Goal: Information Seeking & Learning: Find specific fact

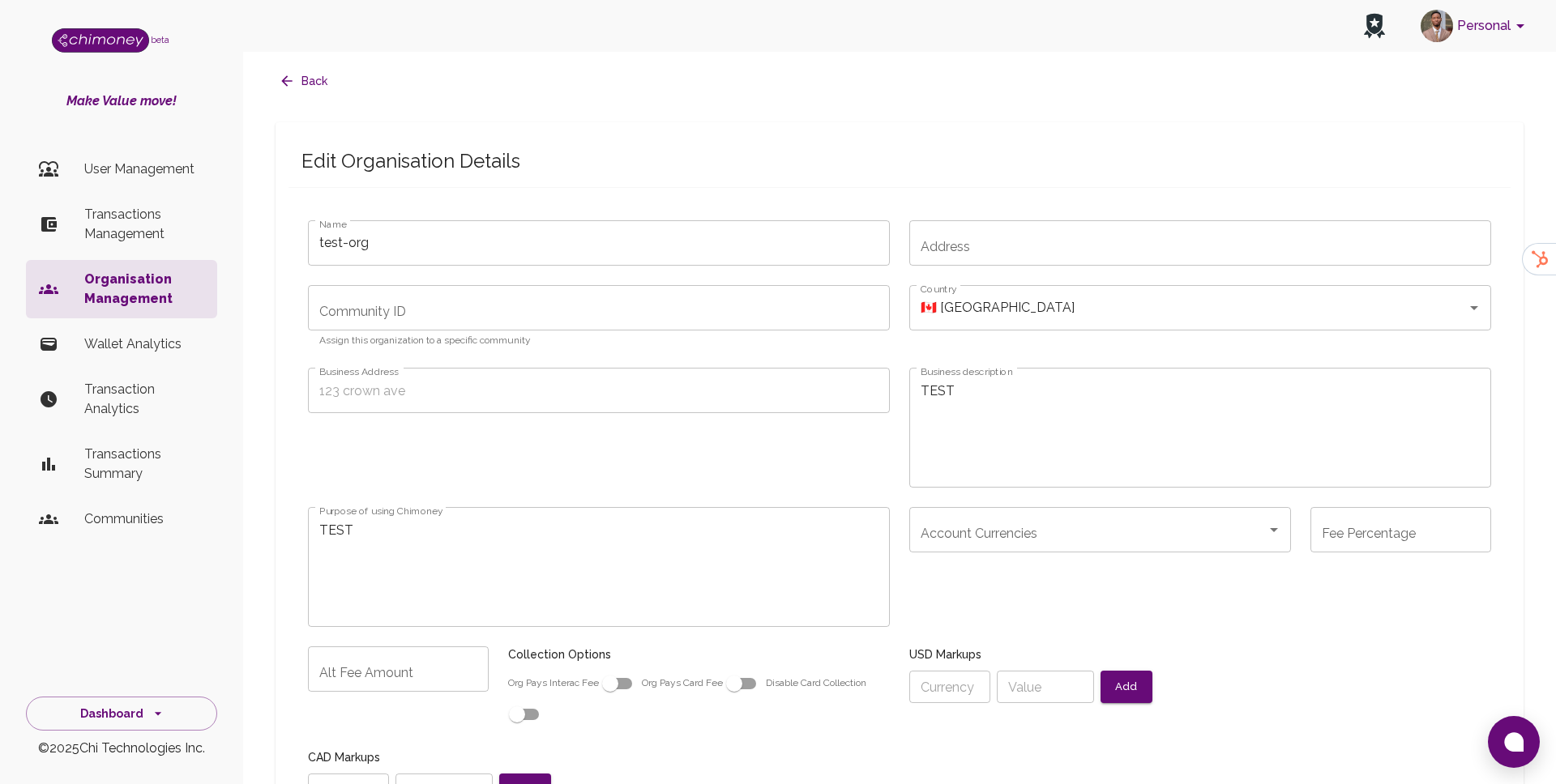
scroll to position [995, 0]
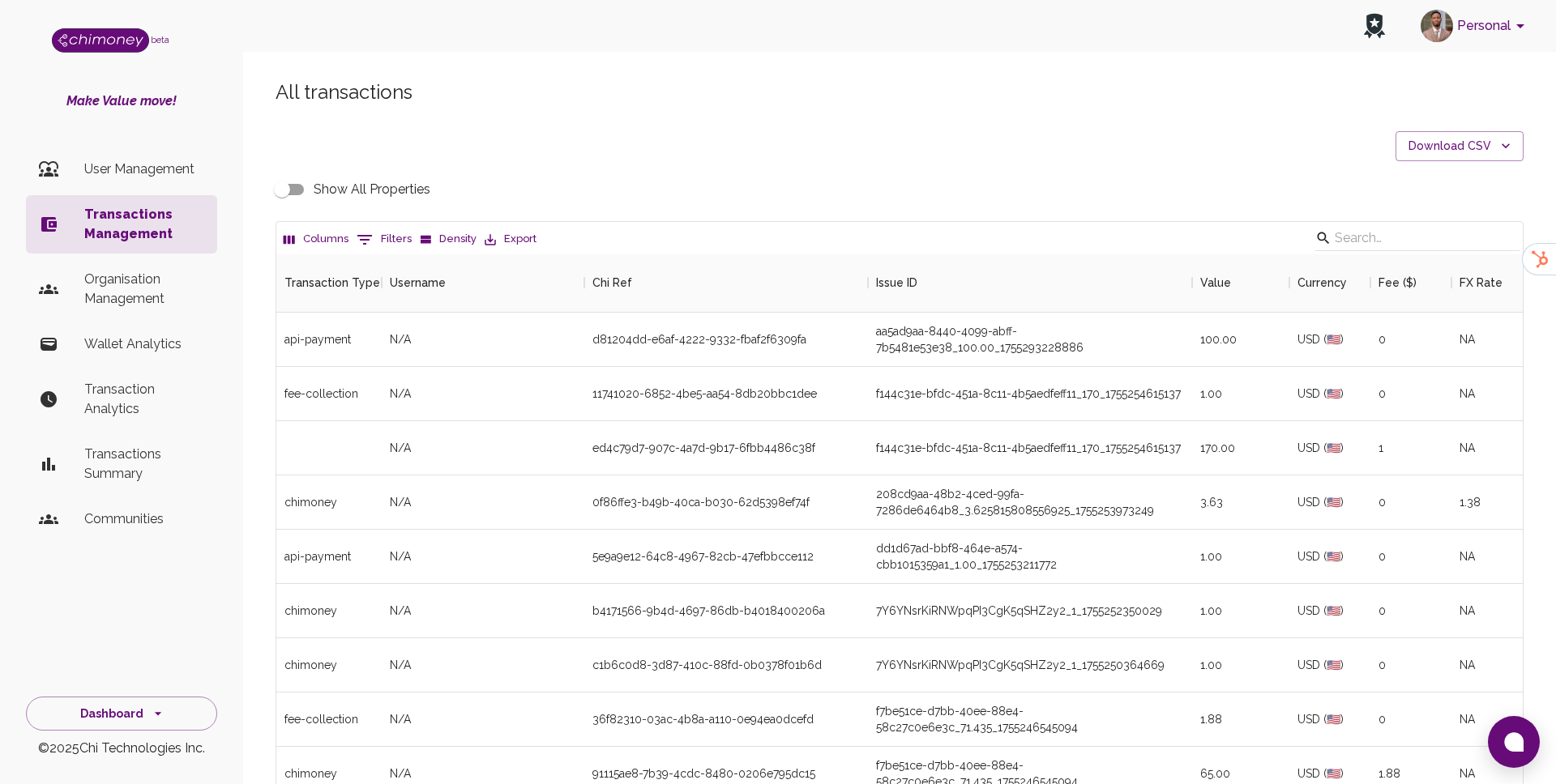
scroll to position [601, 1246]
click at [386, 245] on button "0 Filters" at bounding box center [385, 239] width 63 height 26
click at [394, 341] on select "Transaction Type Username Chi Ref Issue ID Value Amount Currency Fee ($) FX Rat…" at bounding box center [371, 345] width 121 height 26
select select "chiRef"
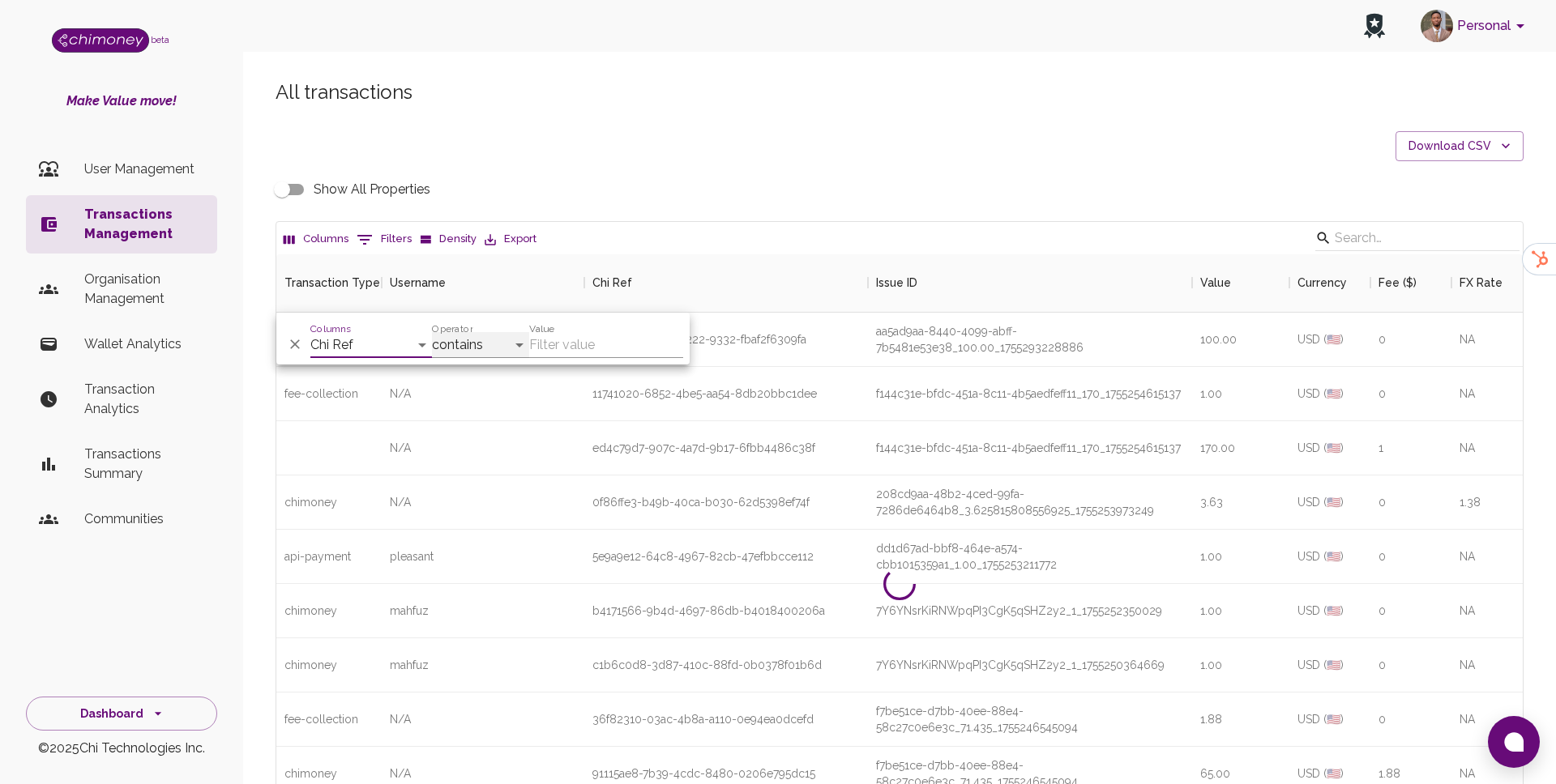
click at [464, 343] on select "contains equals starts with ends with is empty is not empty is any of" at bounding box center [481, 345] width 98 height 26
select select "equals"
click at [610, 340] on input "Value" at bounding box center [606, 345] width 154 height 26
paste input "60ee5122-e1e9-4e15-956d-0db8108d7b1f"
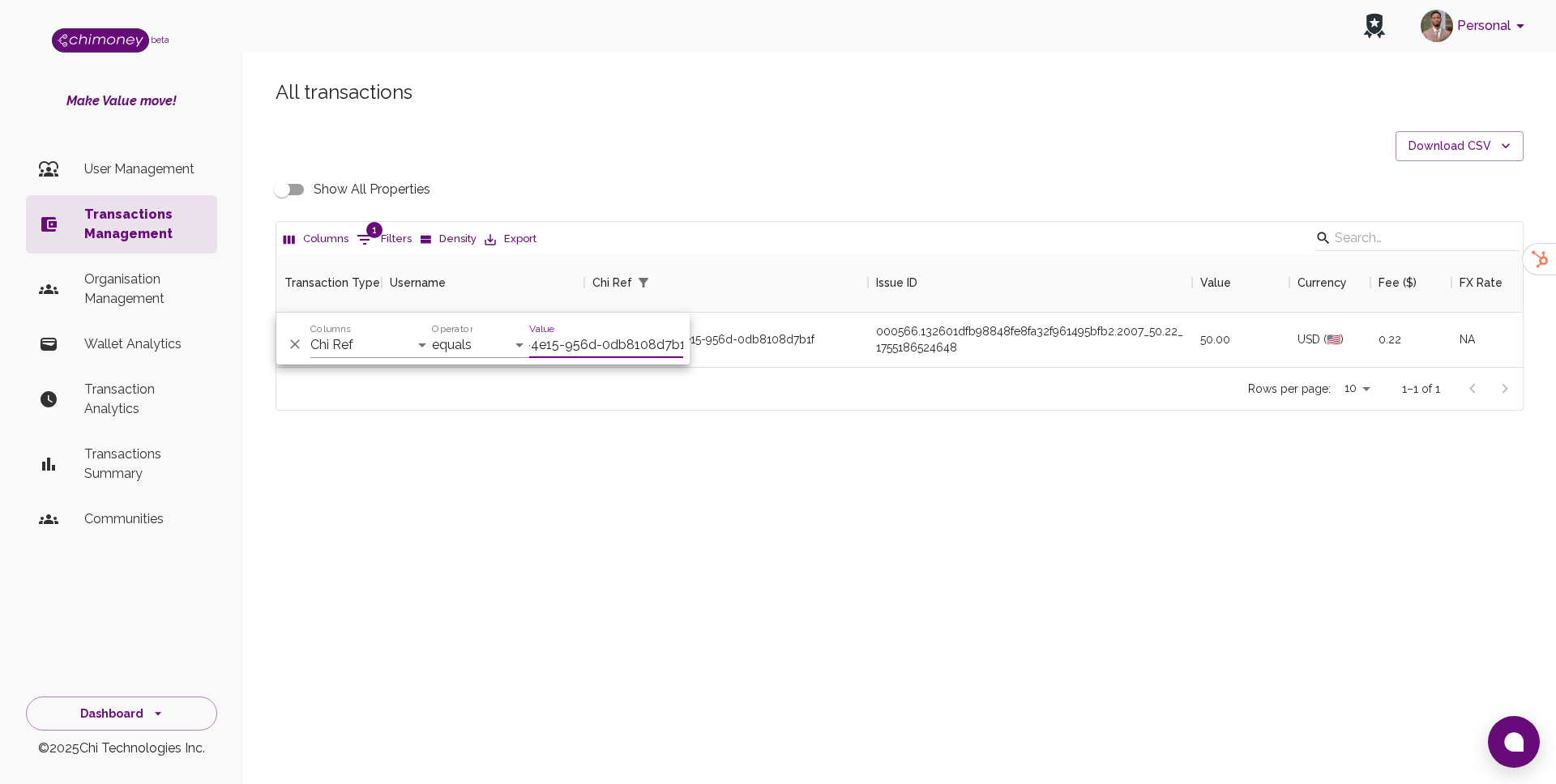
scroll to position [113, 1246]
type input "60ee5122-e1e9-4e15-956d-0db8108d7b1f"
click at [725, 238] on div "Columns 1 Filters Density Export" at bounding box center [899, 238] width 1246 height 33
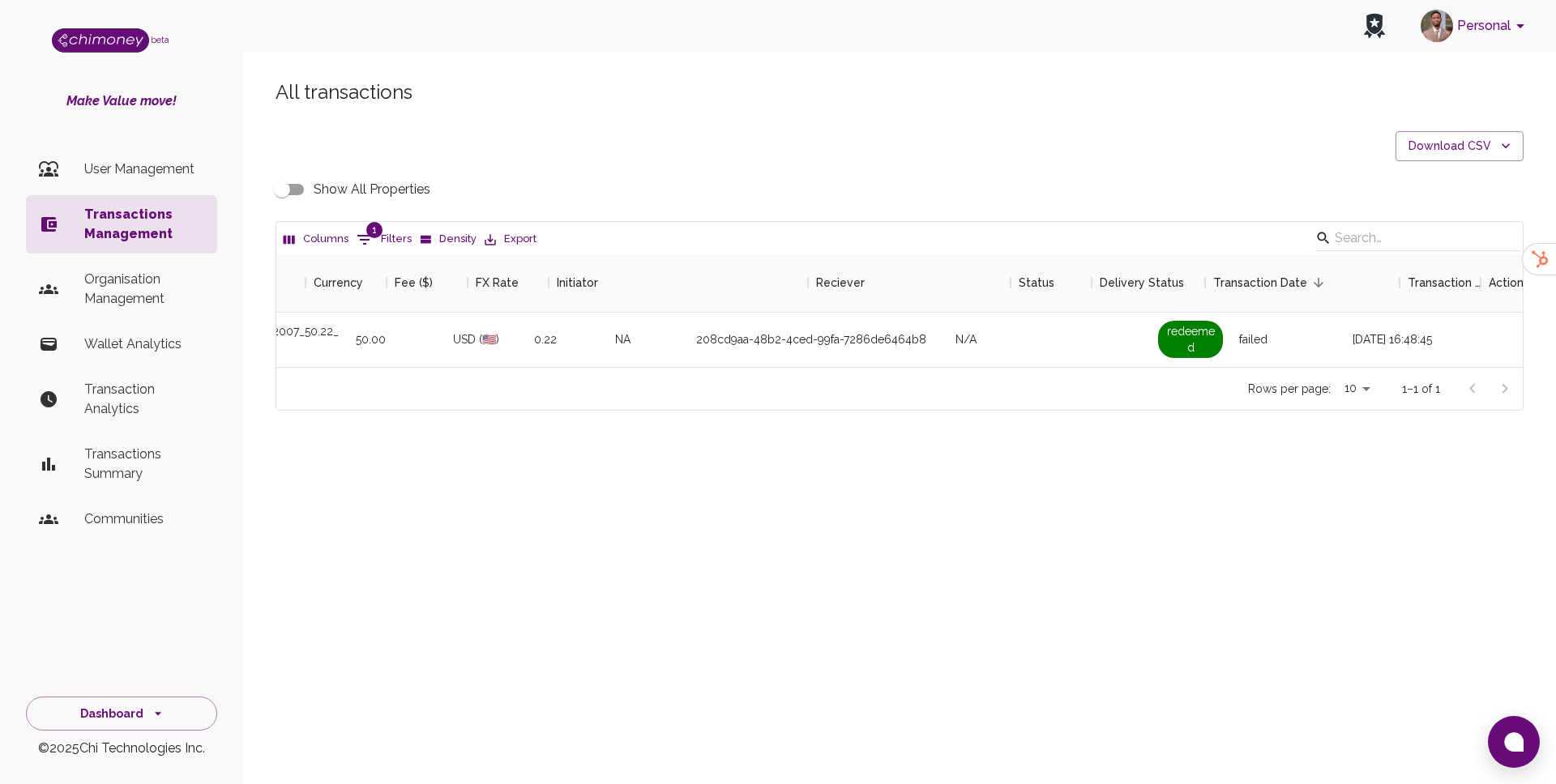
scroll to position [0, 1063]
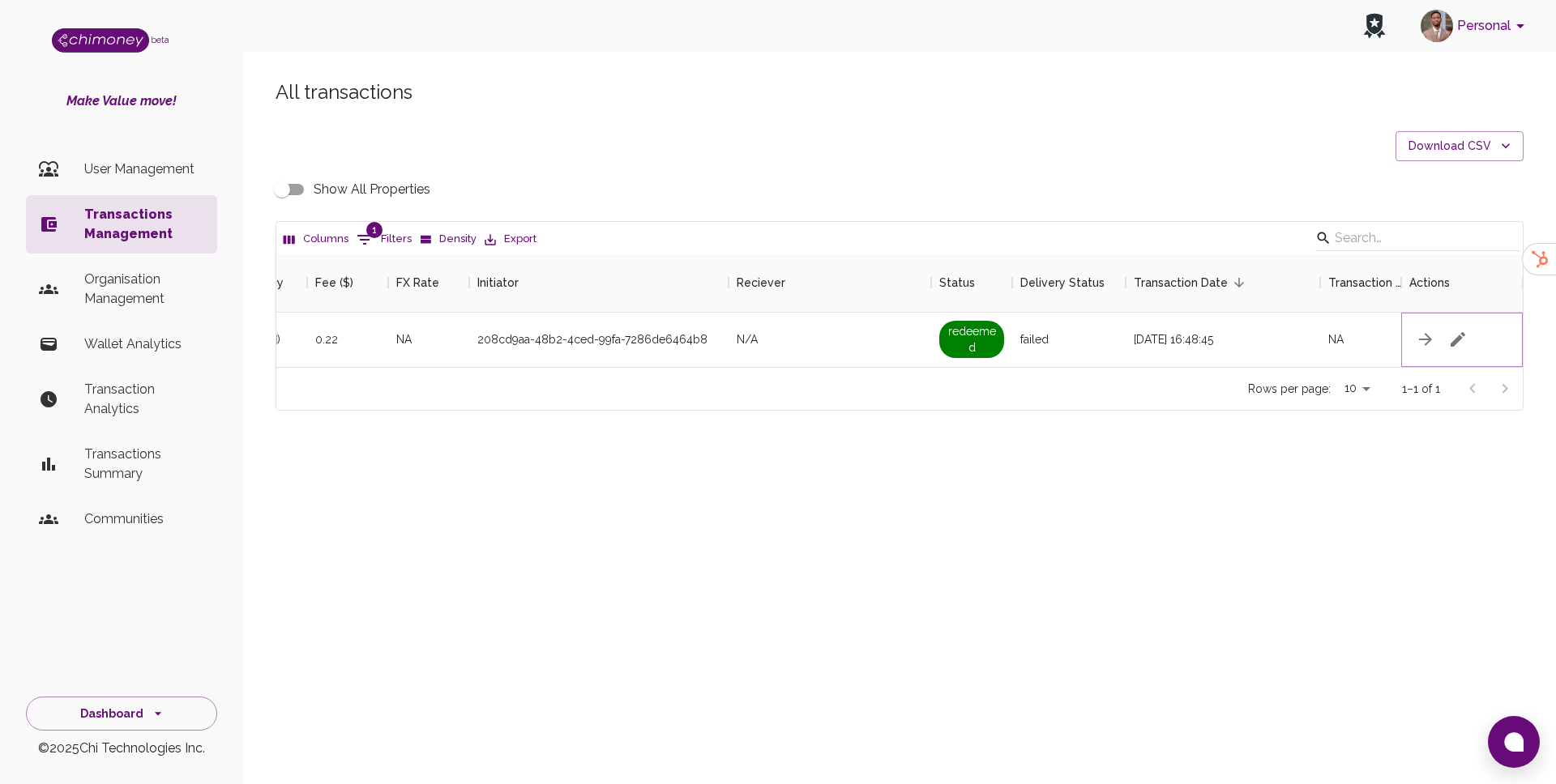
click at [1467, 328] on button "button" at bounding box center [1457, 339] width 33 height 33
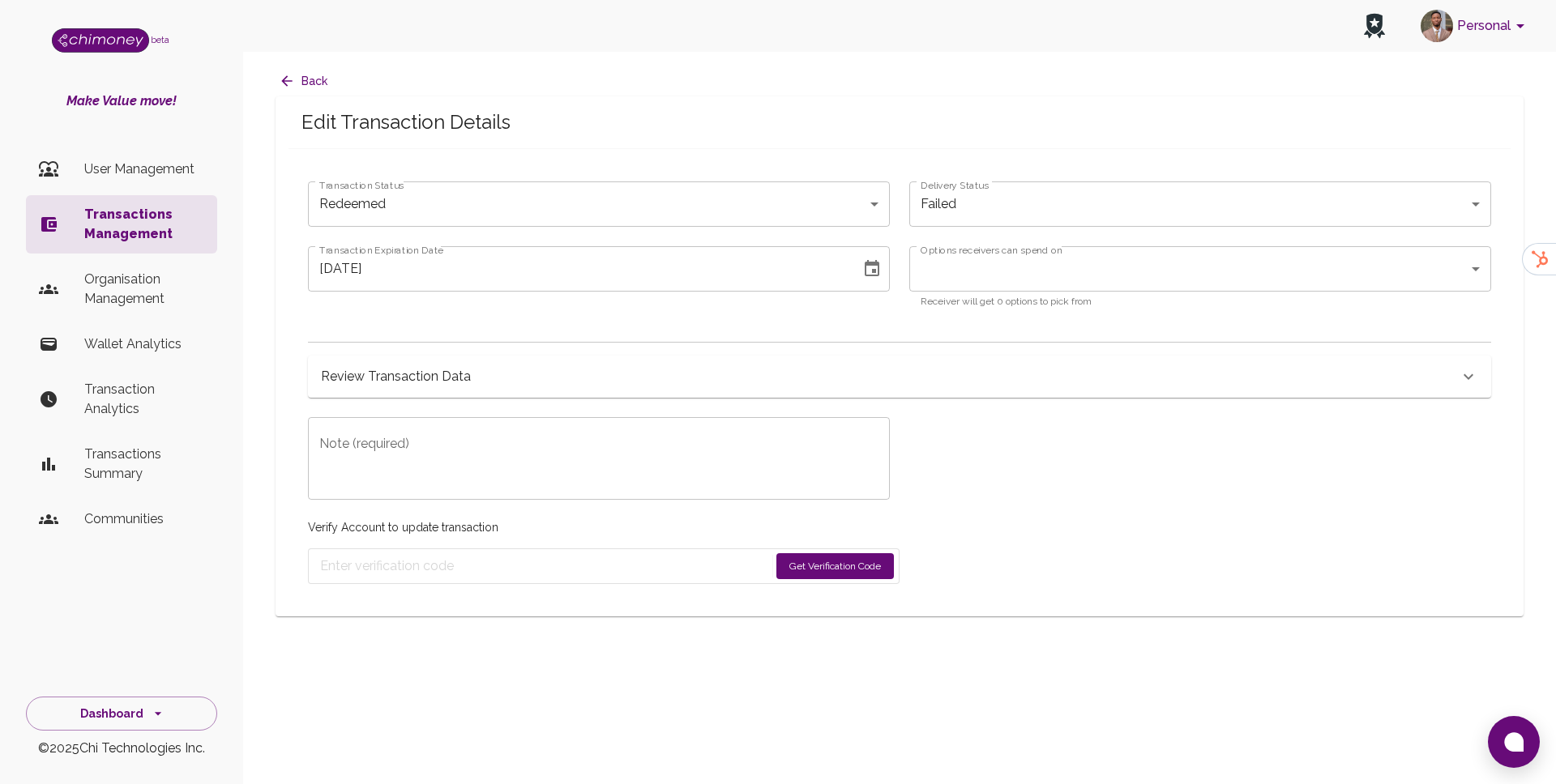
click at [586, 382] on div "Review Transaction Data" at bounding box center [890, 377] width 1138 height 23
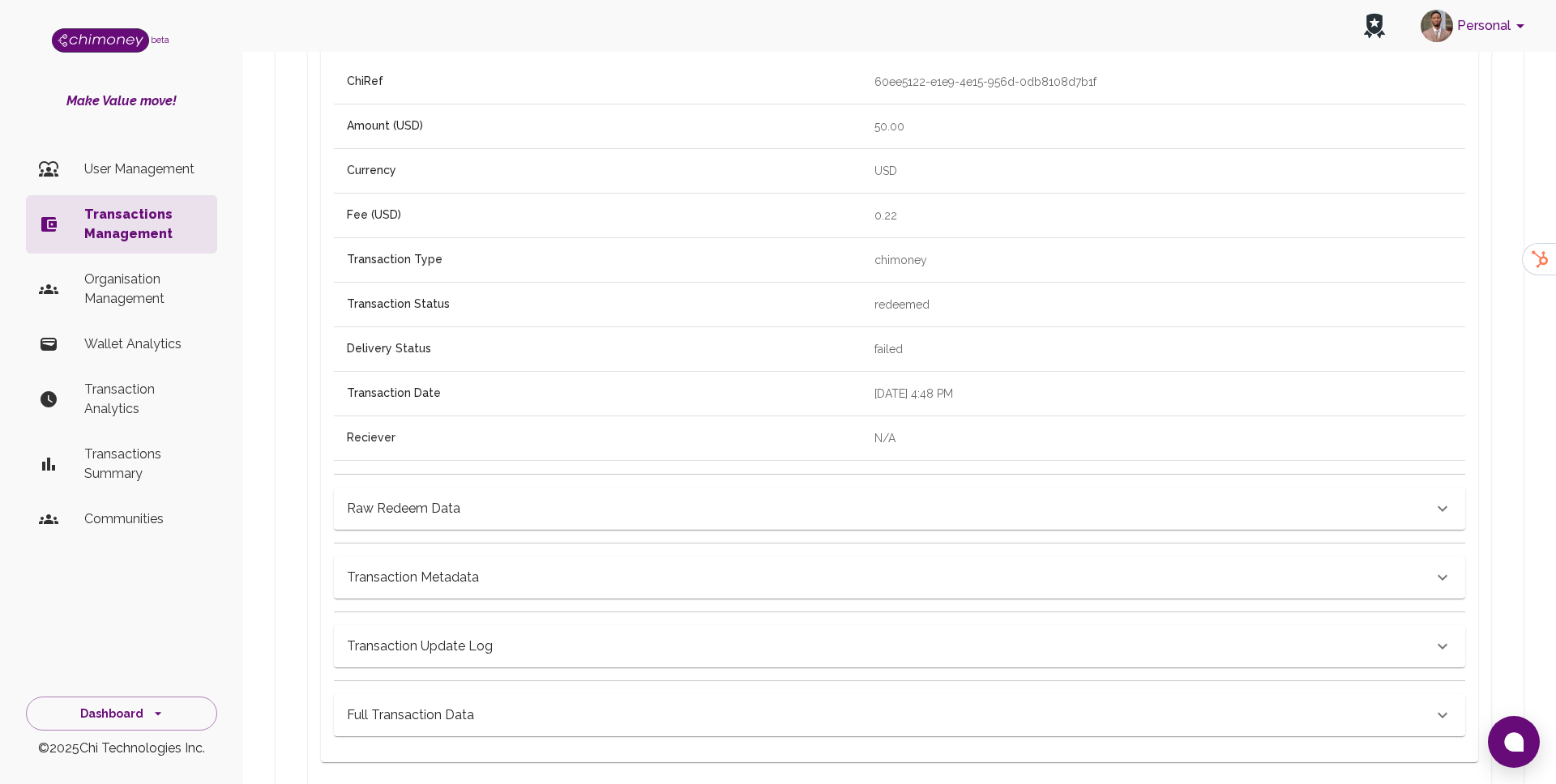
scroll to position [663, 0]
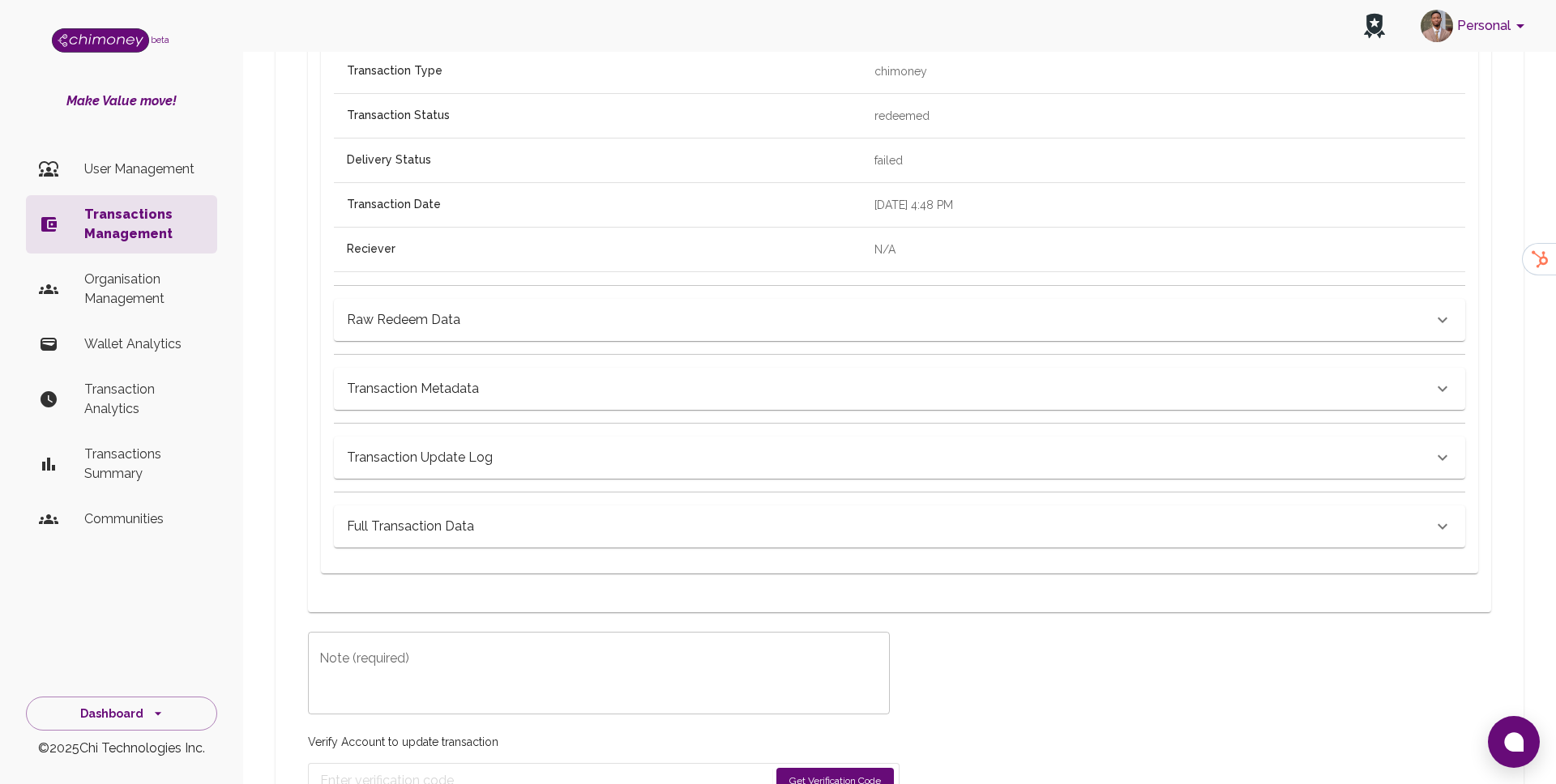
click at [451, 321] on h6 "Raw Redeem Data" at bounding box center [403, 320] width 114 height 23
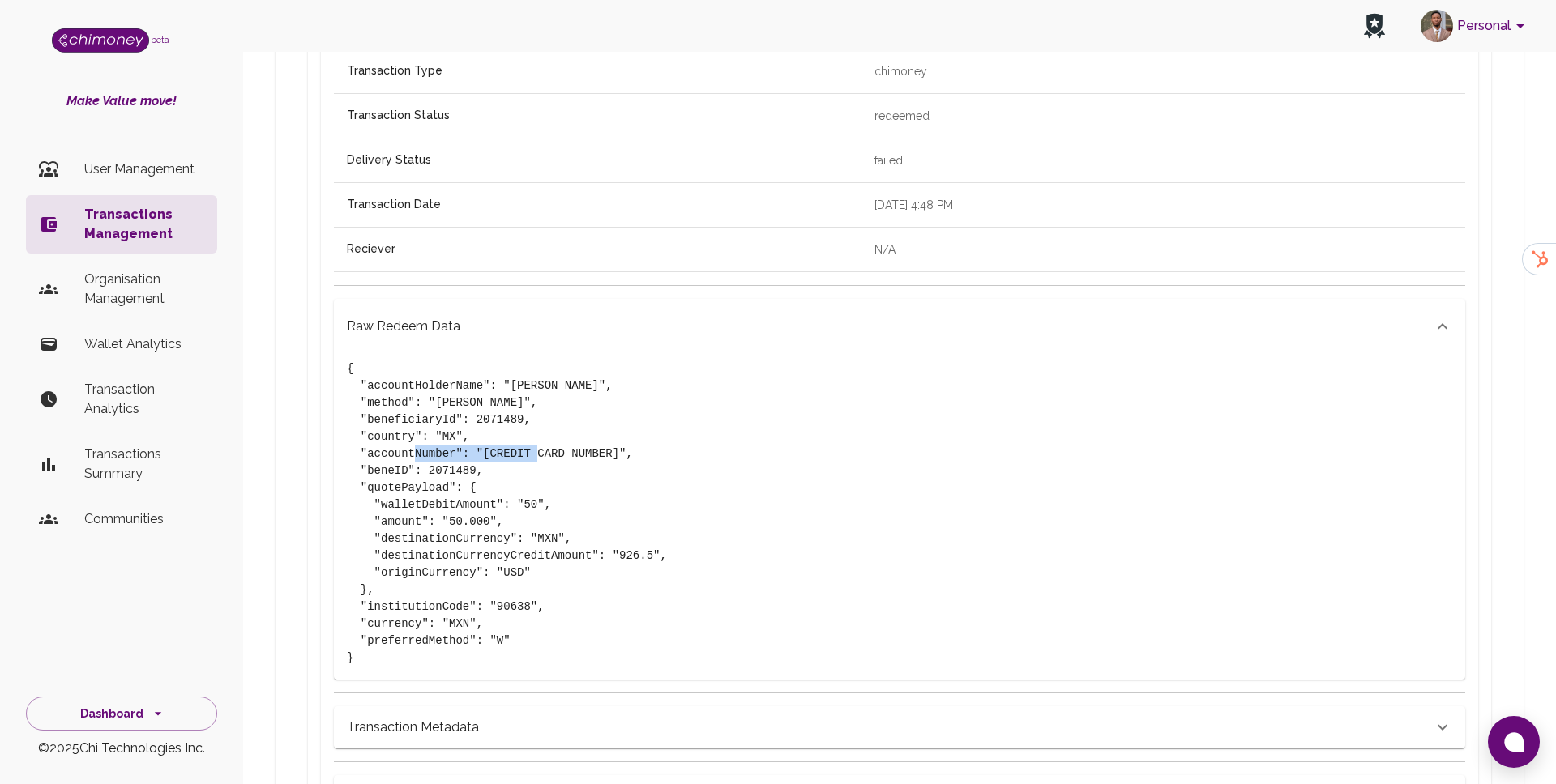
drag, startPoint x: 481, startPoint y: 457, endPoint x: 606, endPoint y: 457, distance: 125.0
click at [606, 457] on pre "{ "accountHolderName": "[PERSON_NAME]", "method": "[PERSON_NAME]", "beneficiary…" at bounding box center [899, 514] width 1105 height 306
copy pre "[CREDIT_CARD_NUMBER]"
drag, startPoint x: 512, startPoint y: 385, endPoint x: 588, endPoint y: 385, distance: 76.0
click at [588, 385] on pre "{ "accountHolderName": "[PERSON_NAME]", "method": "[PERSON_NAME]", "beneficiary…" at bounding box center [899, 514] width 1105 height 306
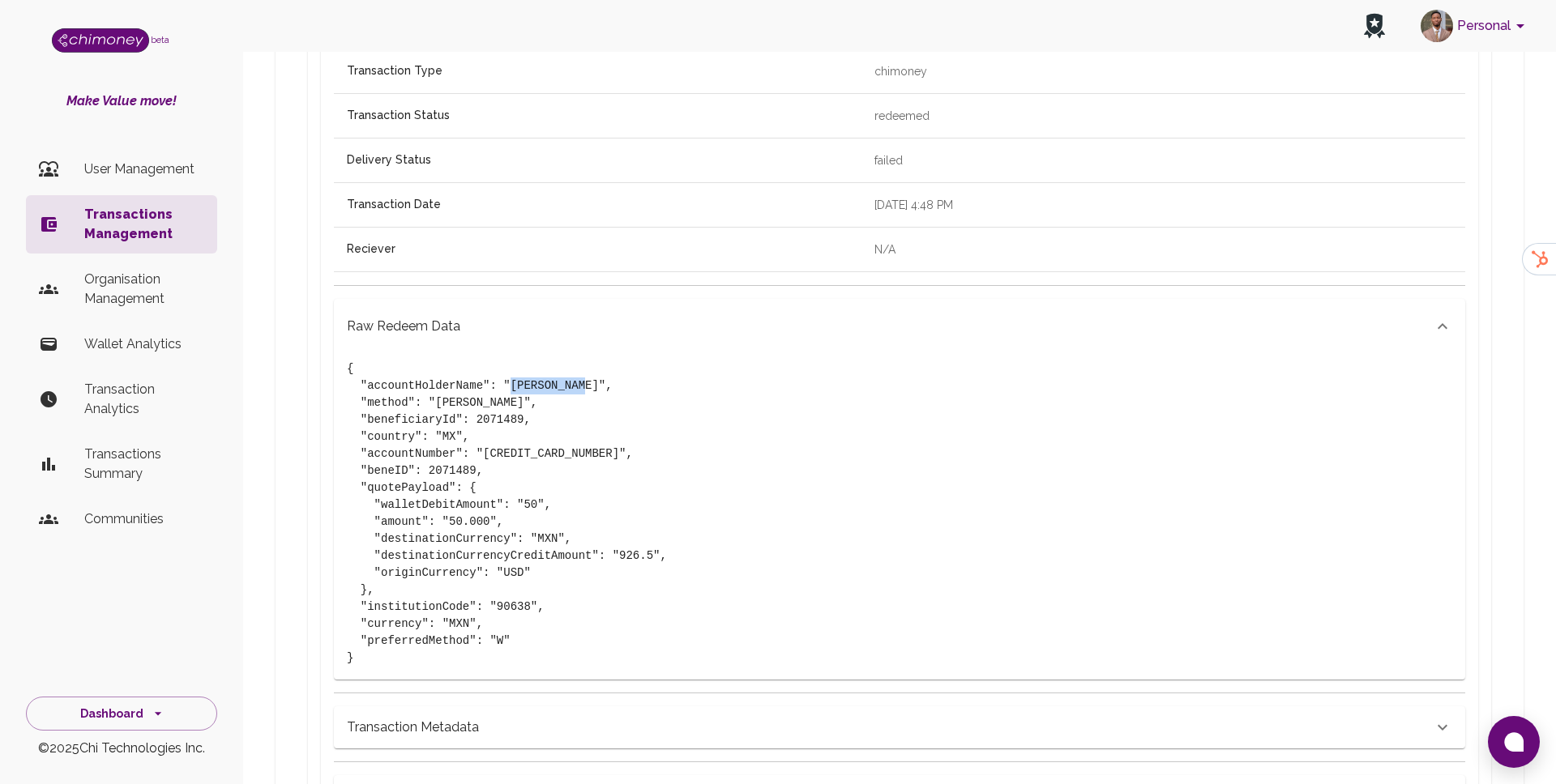
copy pre "[PERSON_NAME]"
drag, startPoint x: 622, startPoint y: 558, endPoint x: 650, endPoint y: 558, distance: 28.0
click at [650, 558] on pre "{ "accountHolderName": "[PERSON_NAME]", "method": "[PERSON_NAME]", "beneficiary…" at bounding box center [899, 514] width 1105 height 306
drag, startPoint x: 653, startPoint y: 558, endPoint x: 622, endPoint y: 557, distance: 31.0
click at [622, 557] on pre "{ "accountHolderName": "[PERSON_NAME]", "method": "[PERSON_NAME]", "beneficiary…" at bounding box center [899, 514] width 1105 height 306
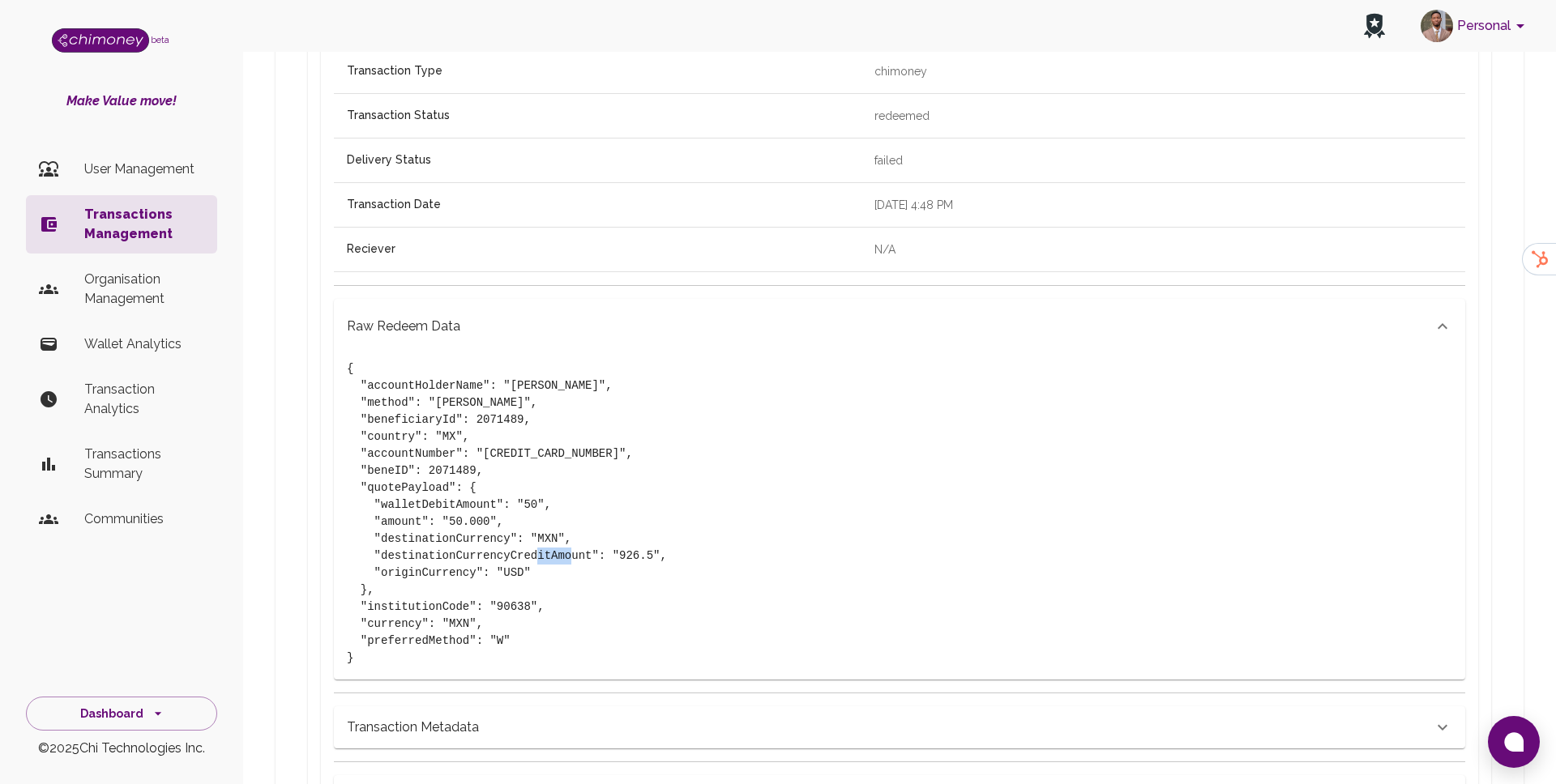
copy pre "926.5"
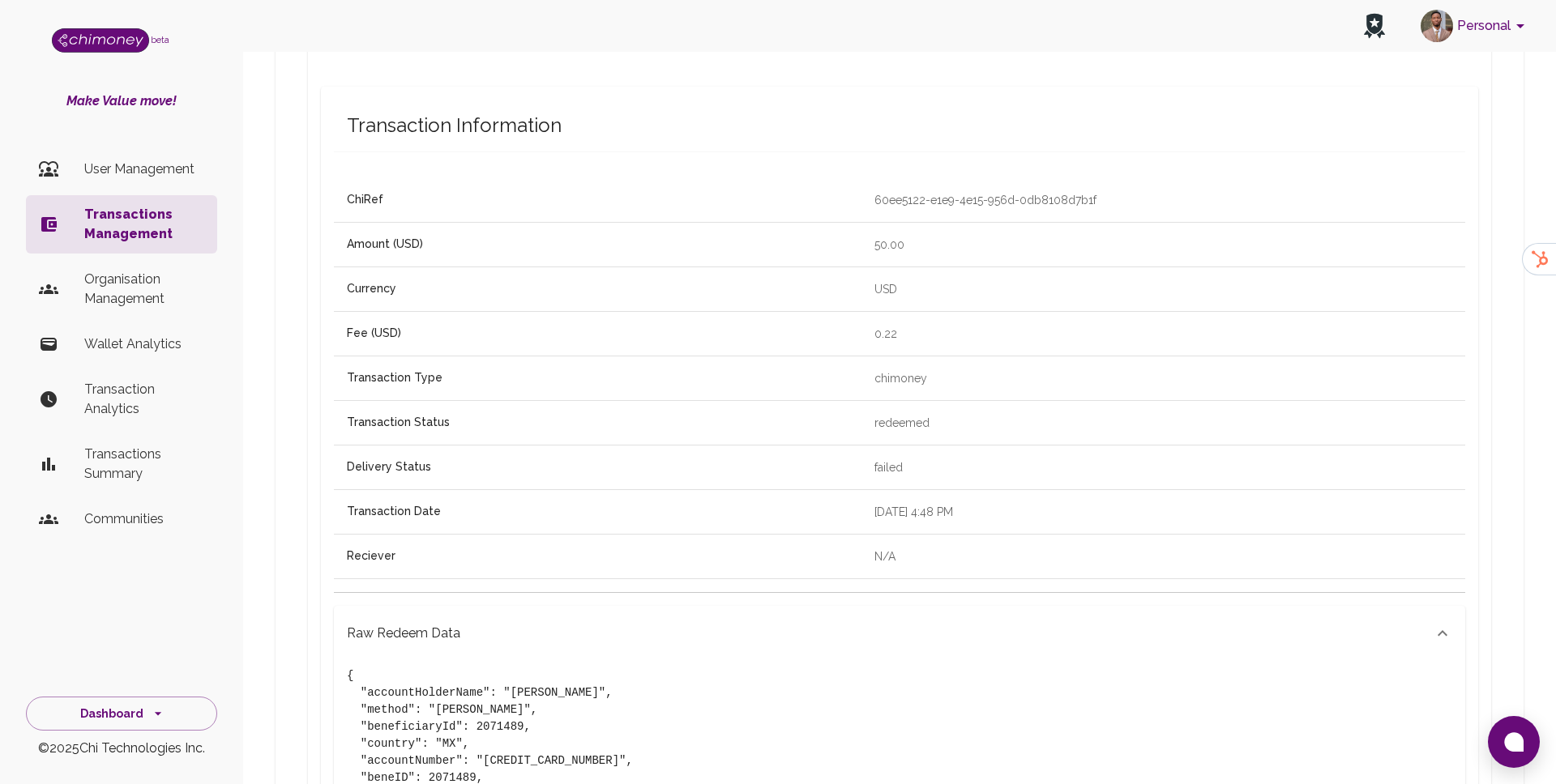
scroll to position [338, 0]
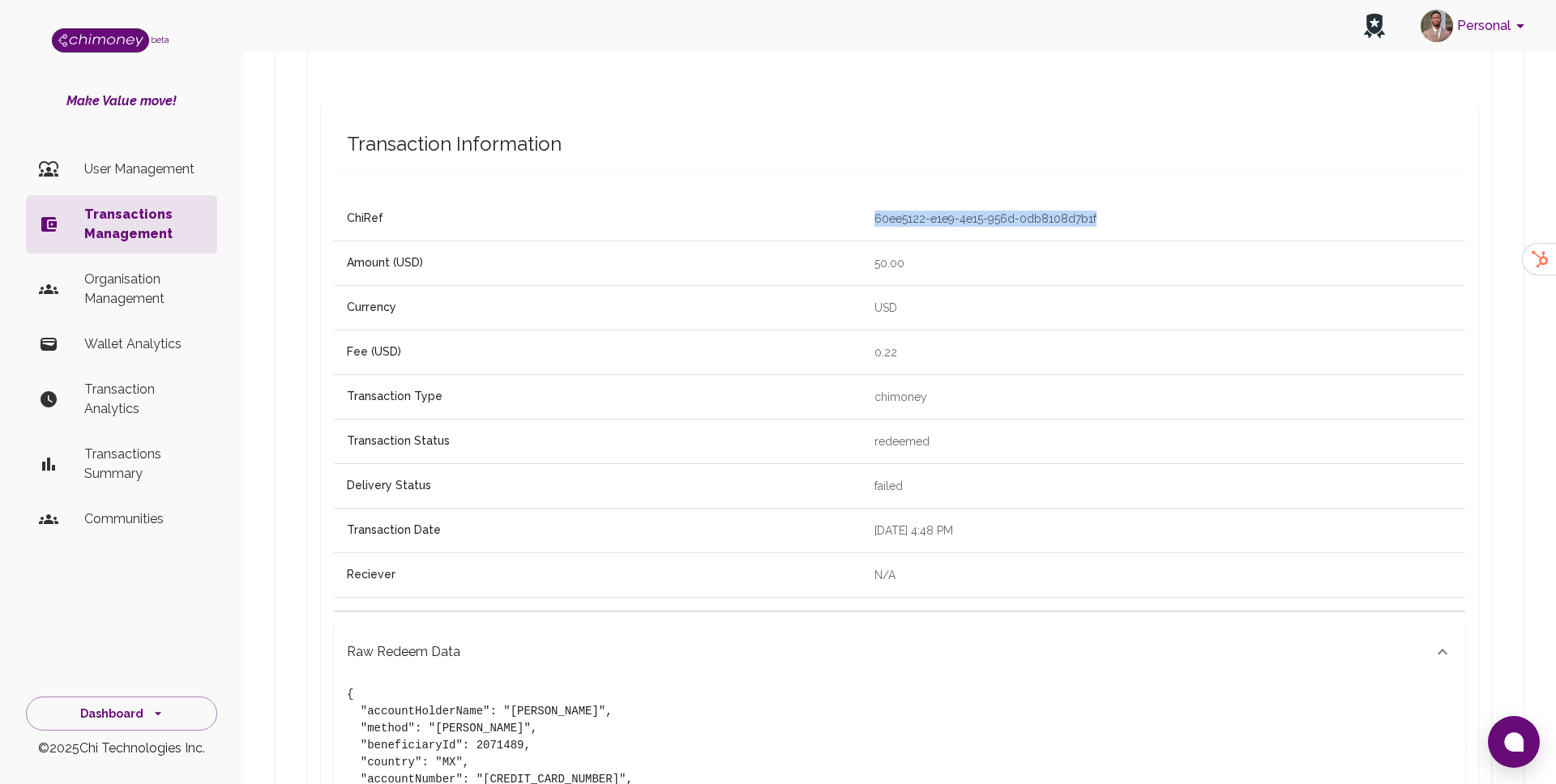
drag, startPoint x: 864, startPoint y: 221, endPoint x: 1142, endPoint y: 214, distance: 278.1
click at [1142, 214] on td "60ee5122-e1e9-4e15-956d-0db8108d7b1f" at bounding box center [1163, 219] width 604 height 44
copy p "60ee5122-e1e9-4e15-956d-0db8108d7b1f"
